Goal: Information Seeking & Learning: Learn about a topic

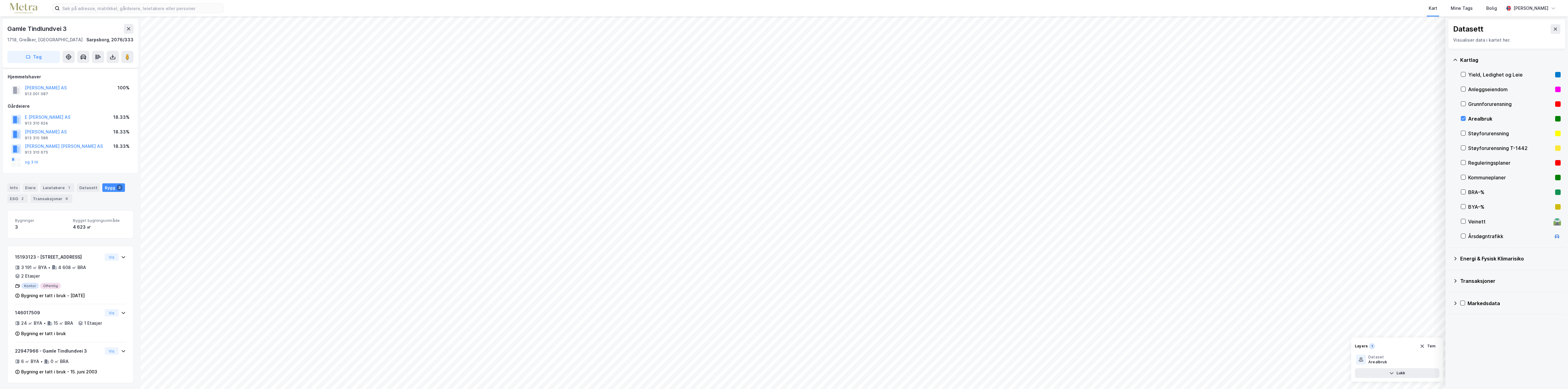
scroll to position [10, 0]
click at [1464, 119] on icon at bounding box center [1463, 118] width 4 height 4
click at [1462, 135] on icon at bounding box center [1463, 133] width 4 height 4
click at [1464, 147] on icon at bounding box center [1463, 147] width 4 height 4
click at [1464, 134] on icon at bounding box center [1463, 133] width 4 height 4
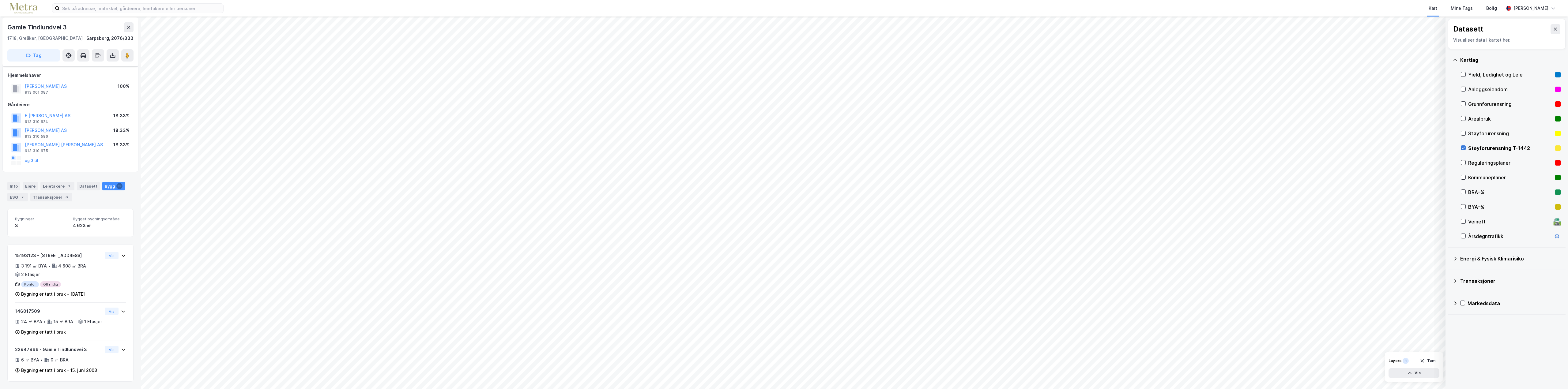
click at [1465, 147] on icon at bounding box center [1463, 149] width 4 height 2
click at [1463, 164] on icon at bounding box center [1463, 163] width 4 height 4
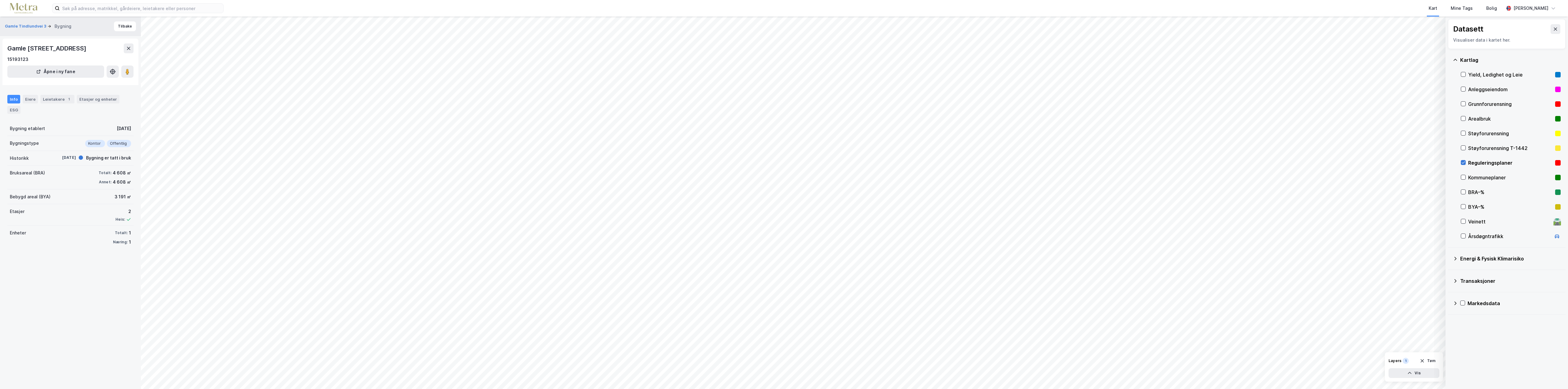
click at [1462, 161] on icon at bounding box center [1463, 163] width 4 height 4
click at [1463, 177] on icon at bounding box center [1463, 177] width 4 height 4
click at [1475, 178] on div "Kommuneplaner" at bounding box center [1510, 178] width 85 height 7
